Goal: Task Accomplishment & Management: Use online tool/utility

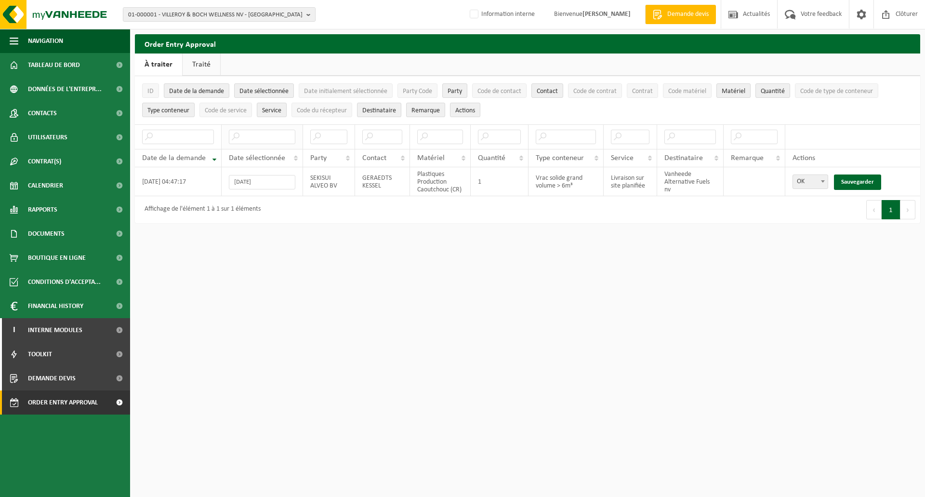
click at [253, 141] on input "text" at bounding box center [262, 137] width 66 height 14
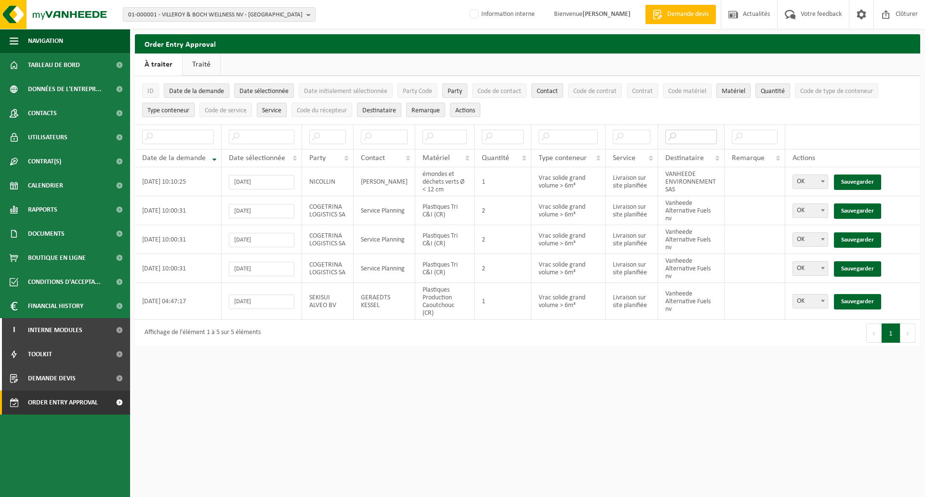
click at [693, 137] on input "text" at bounding box center [690, 137] width 51 height 14
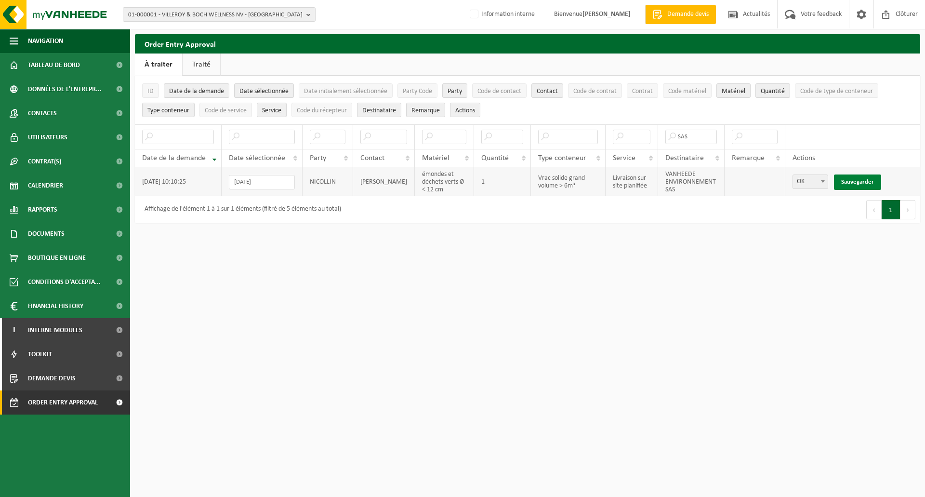
click at [859, 179] on link "Sauvegarder" at bounding box center [857, 181] width 47 height 15
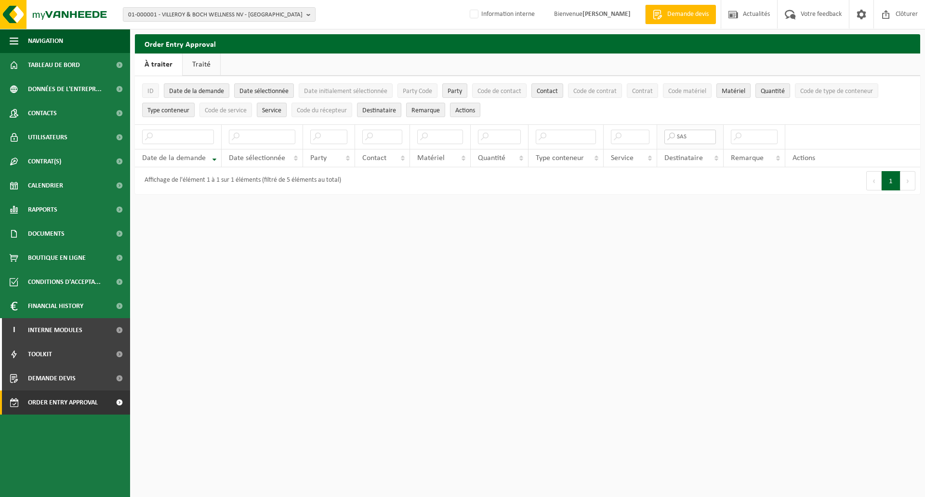
click at [702, 136] on input "SAS" at bounding box center [690, 137] width 52 height 14
drag, startPoint x: 701, startPoint y: 136, endPoint x: 679, endPoint y: 140, distance: 22.1
click at [679, 140] on input "SAS" at bounding box center [690, 137] width 52 height 14
type input "ASS"
click at [686, 136] on input "ASS" at bounding box center [690, 137] width 52 height 14
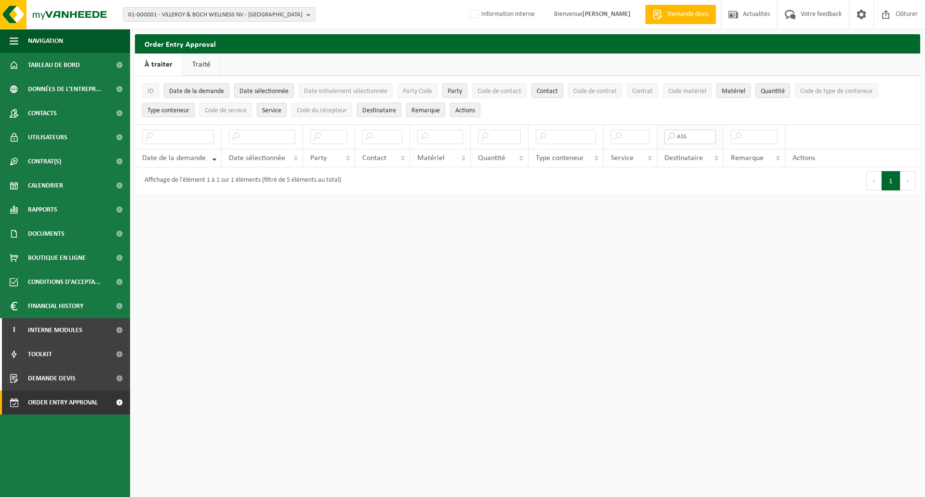
click at [682, 137] on input "ASS" at bounding box center [690, 137] width 52 height 14
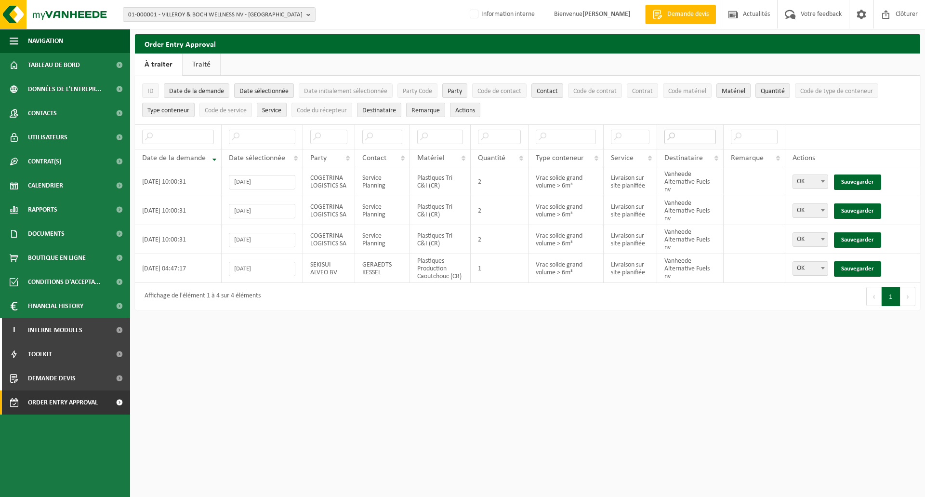
click at [683, 136] on input "text" at bounding box center [690, 137] width 52 height 14
